Goal: Navigation & Orientation: Find specific page/section

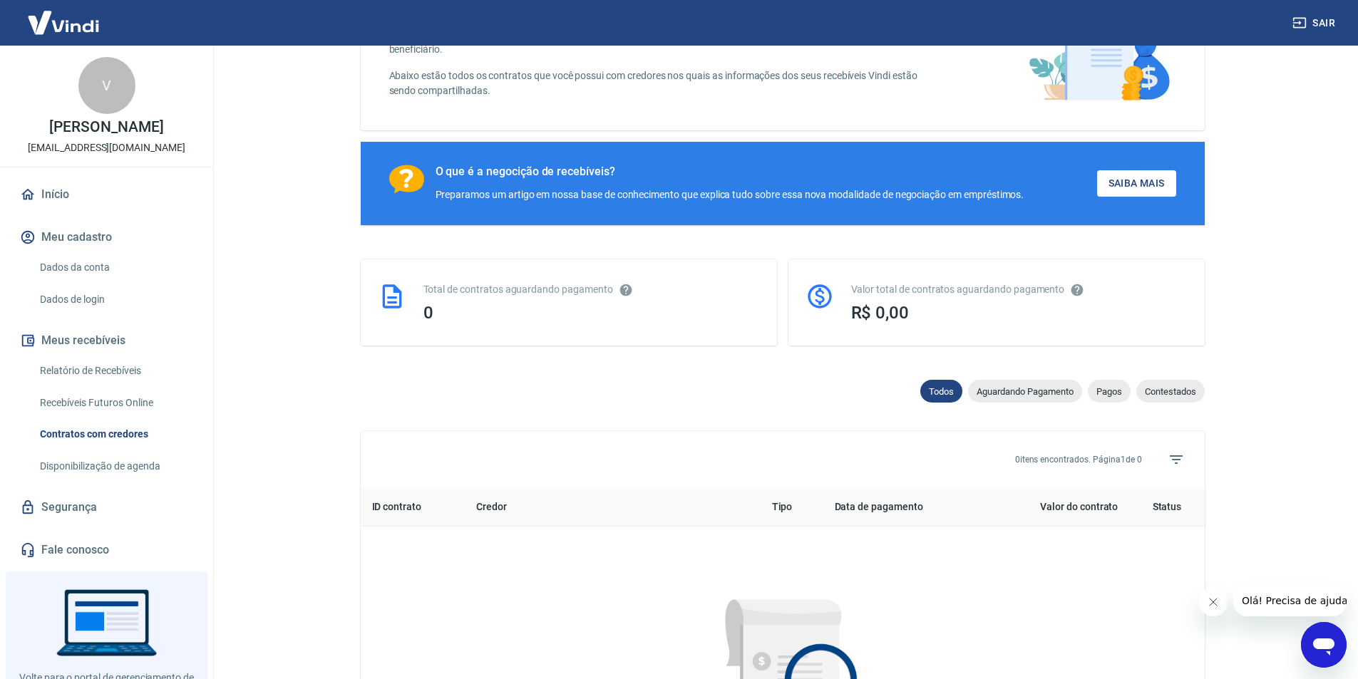
click at [66, 35] on img at bounding box center [63, 22] width 93 height 43
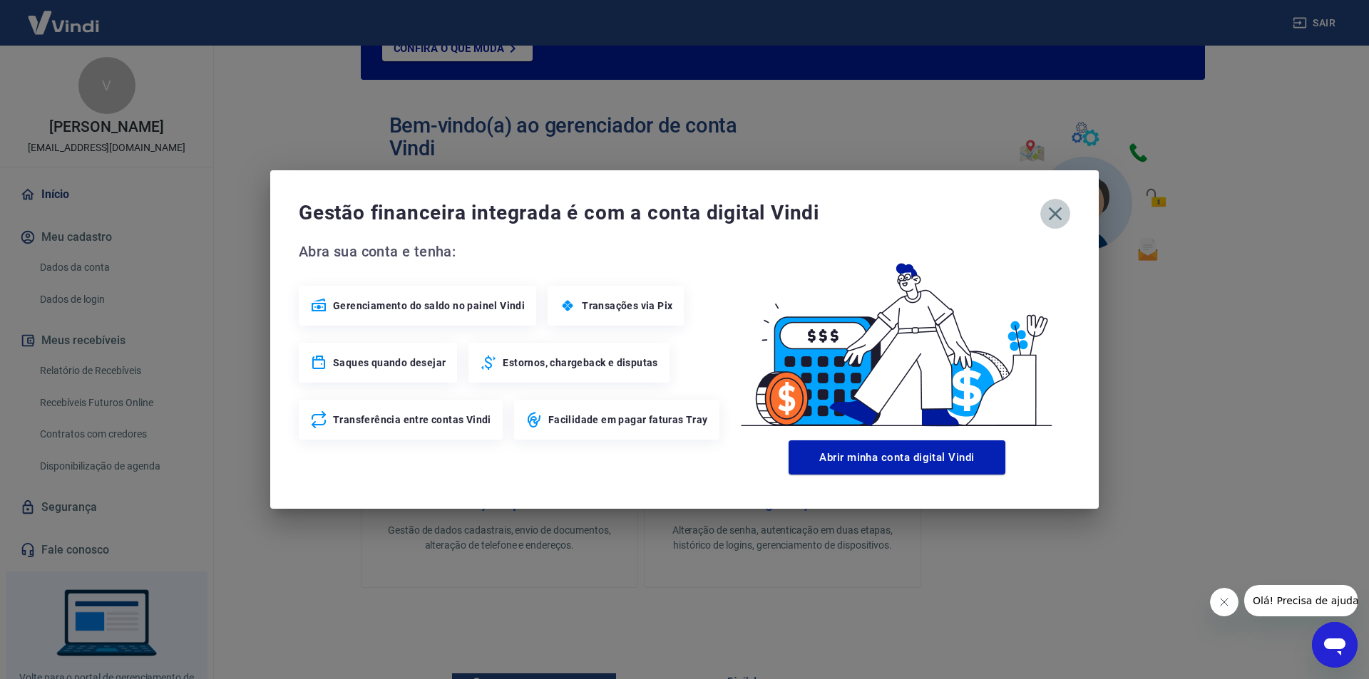
click at [1058, 211] on icon "button" at bounding box center [1055, 213] width 23 height 23
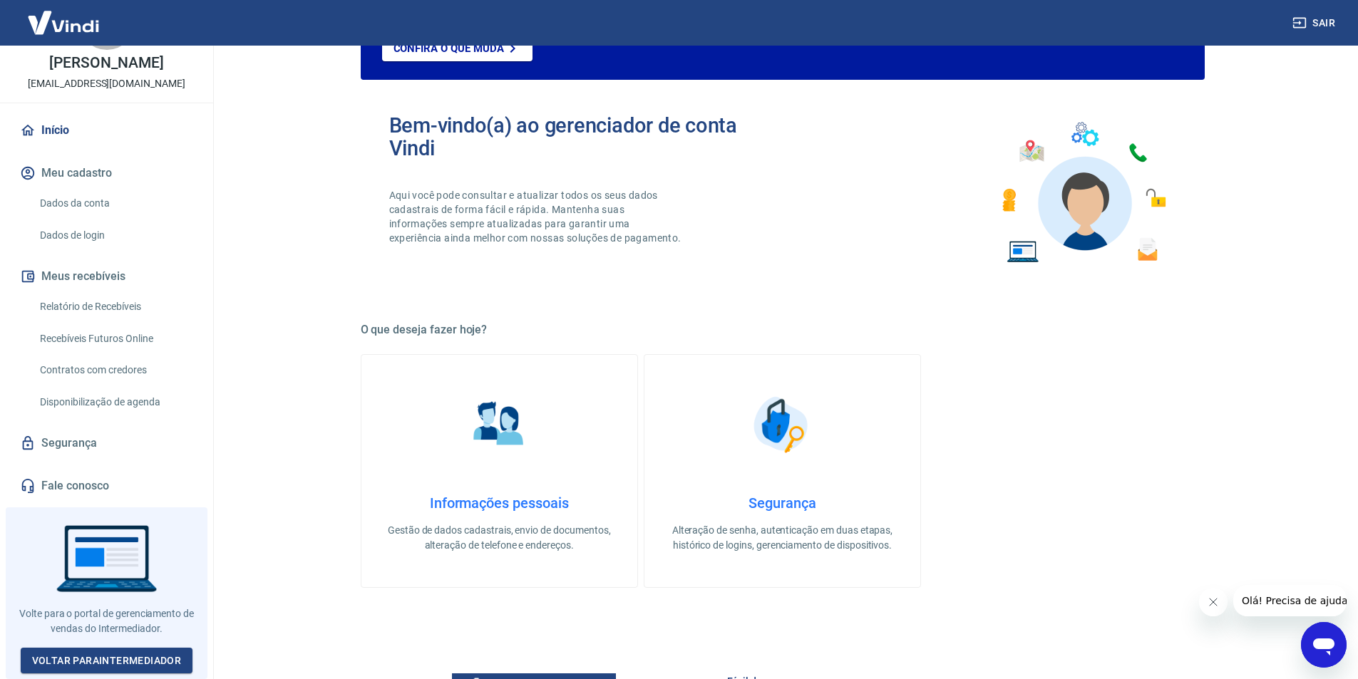
scroll to position [74, 0]
click at [128, 660] on link "Voltar para Intermediador" at bounding box center [107, 661] width 173 height 26
